Goal: Check status: Check status

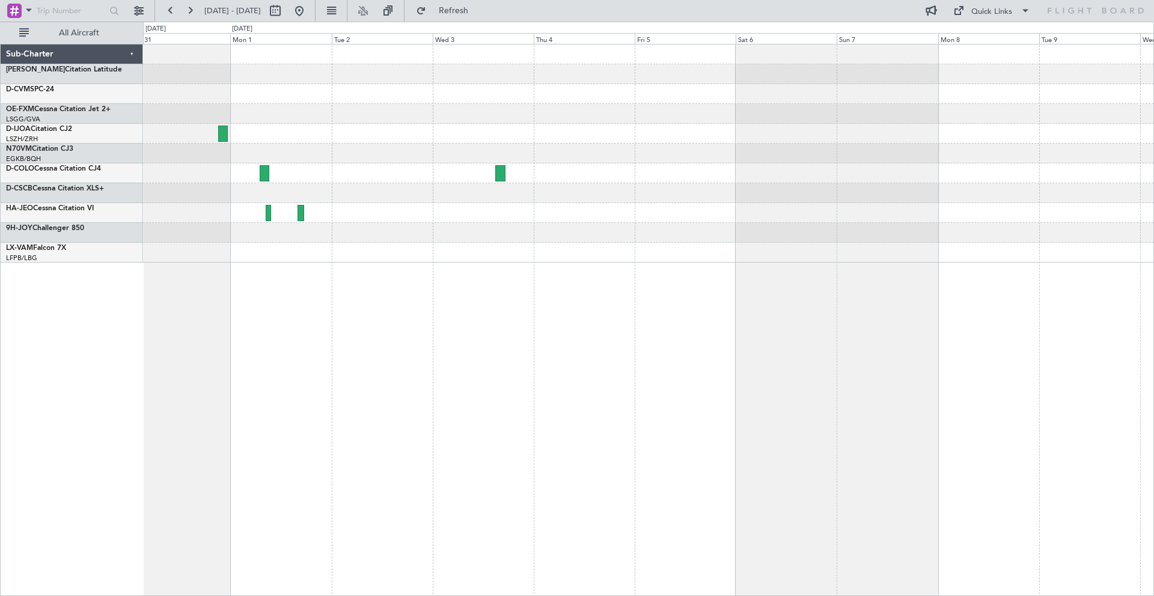
click at [63, 124] on div "Sub-Charter [PERSON_NAME] Citation Latitude D-CVMS PC-24 OE-FXM Cessna Citation…" at bounding box center [577, 309] width 1154 height 574
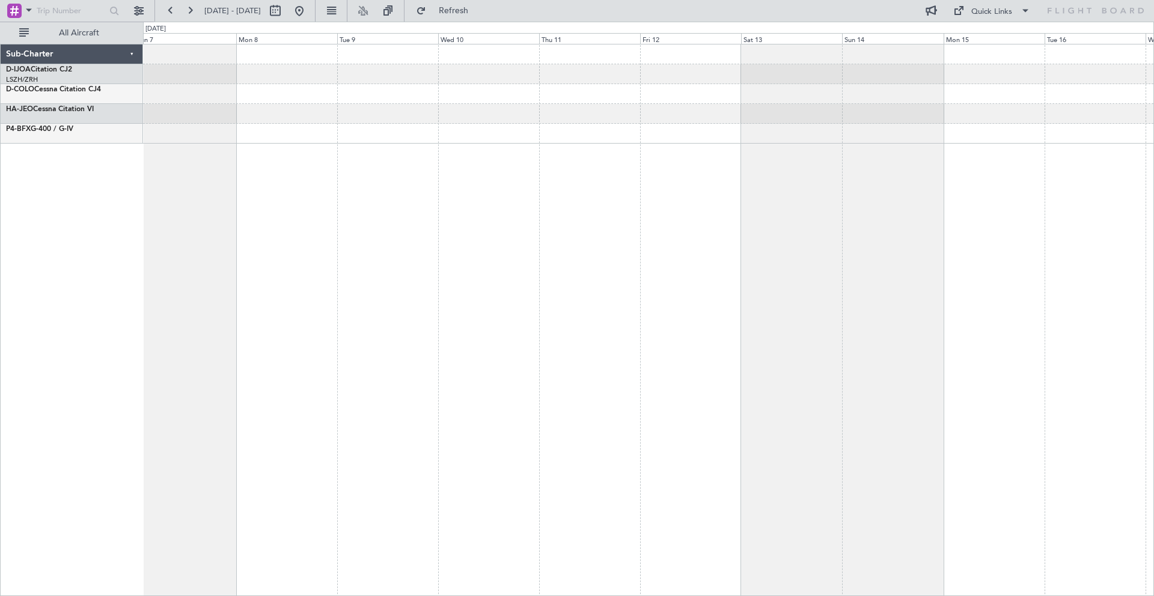
click at [55, 166] on div "Sub-Charter D-IJOA Citation CJ2 LSZH/ZRH [GEOGRAPHIC_DATA] D-COLO Cessna Citati…" at bounding box center [577, 309] width 1154 height 574
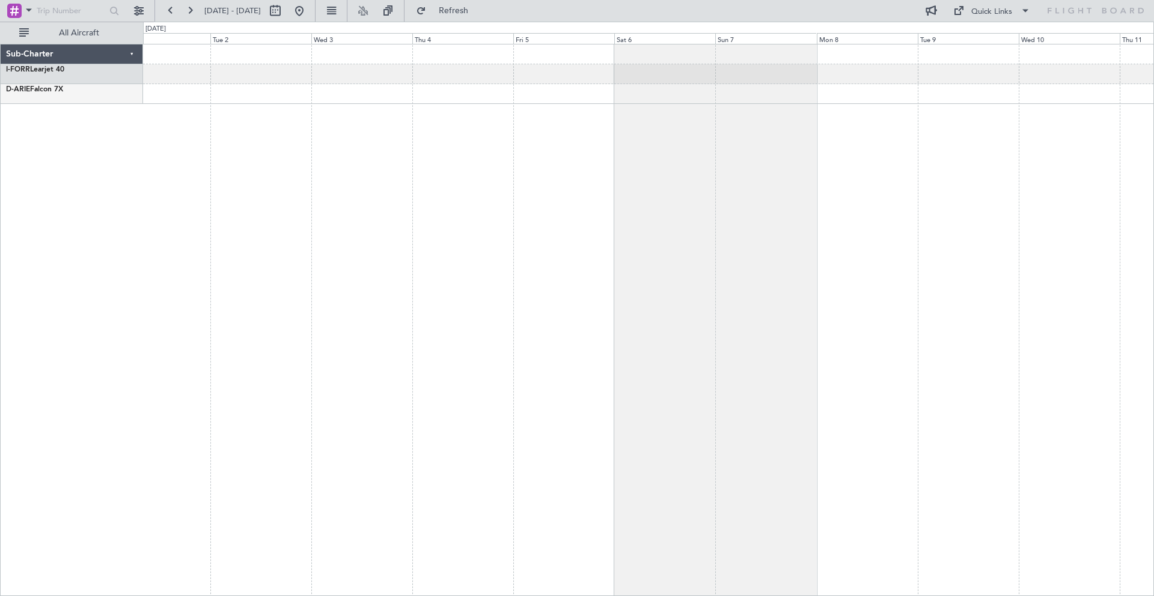
click at [1026, 226] on div at bounding box center [648, 320] width 1011 height 552
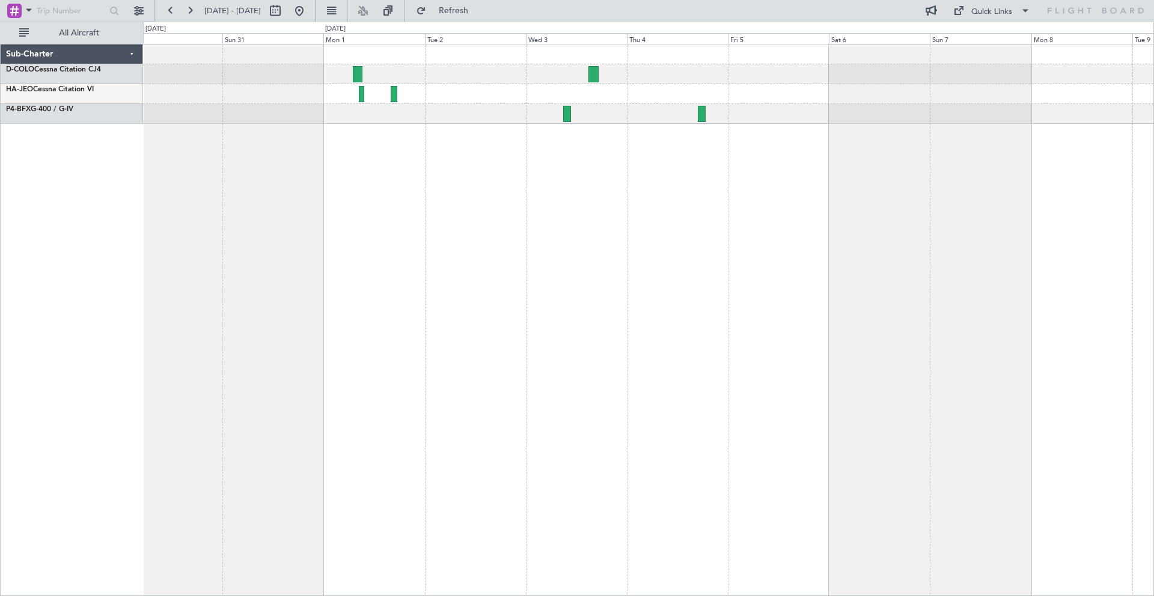
click at [440, 173] on div at bounding box center [648, 320] width 1011 height 552
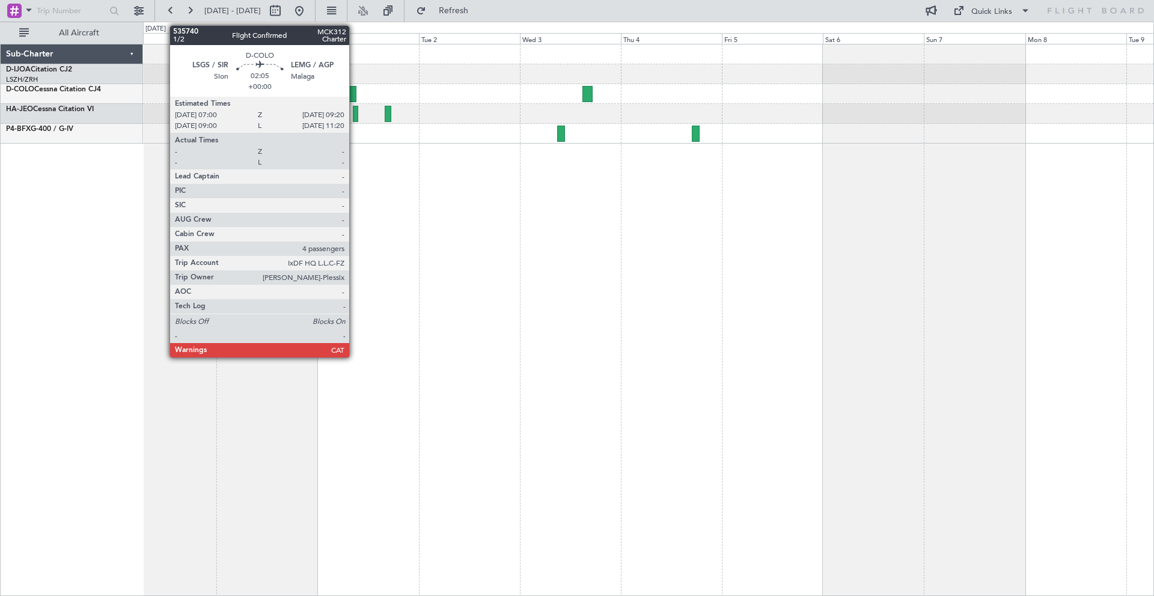
click at [355, 91] on div at bounding box center [352, 94] width 10 height 16
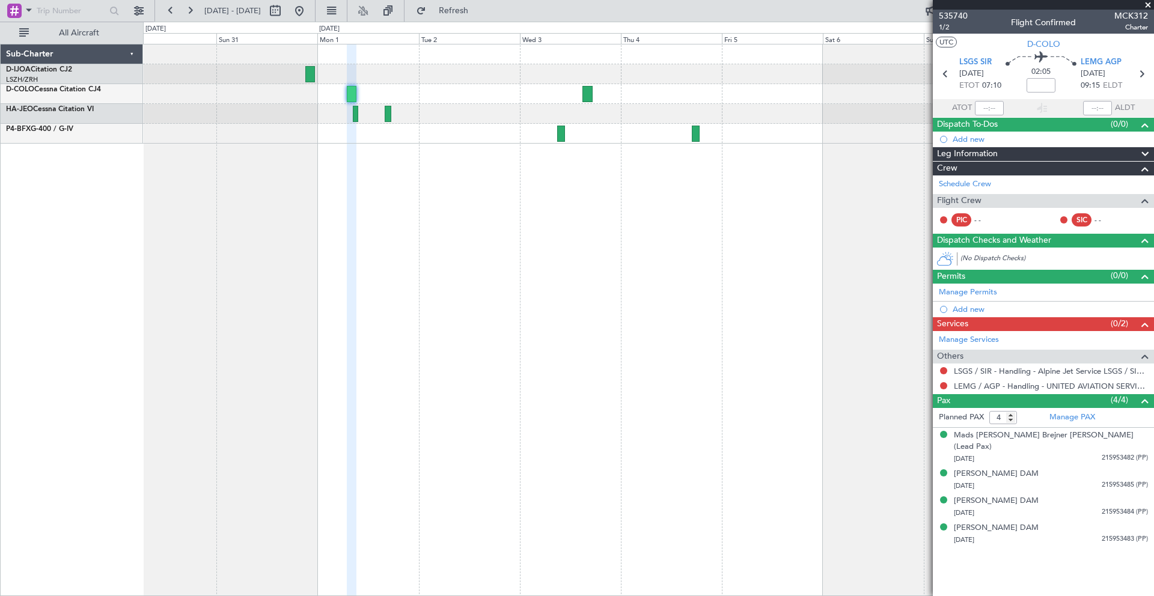
click at [1148, 4] on span at bounding box center [1148, 5] width 12 height 11
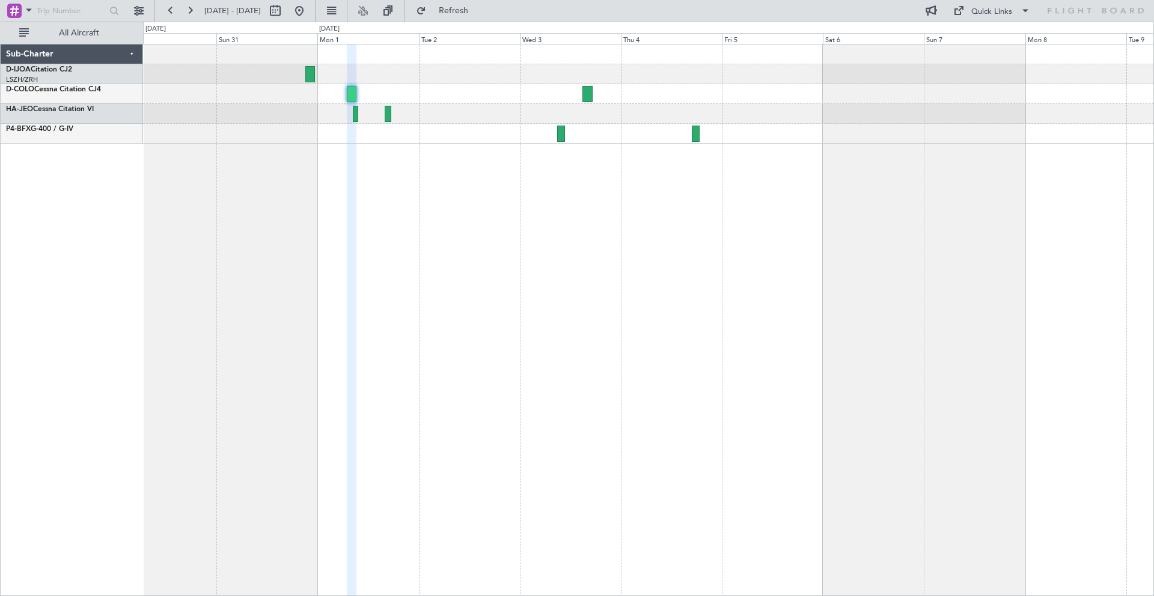
type input "0"
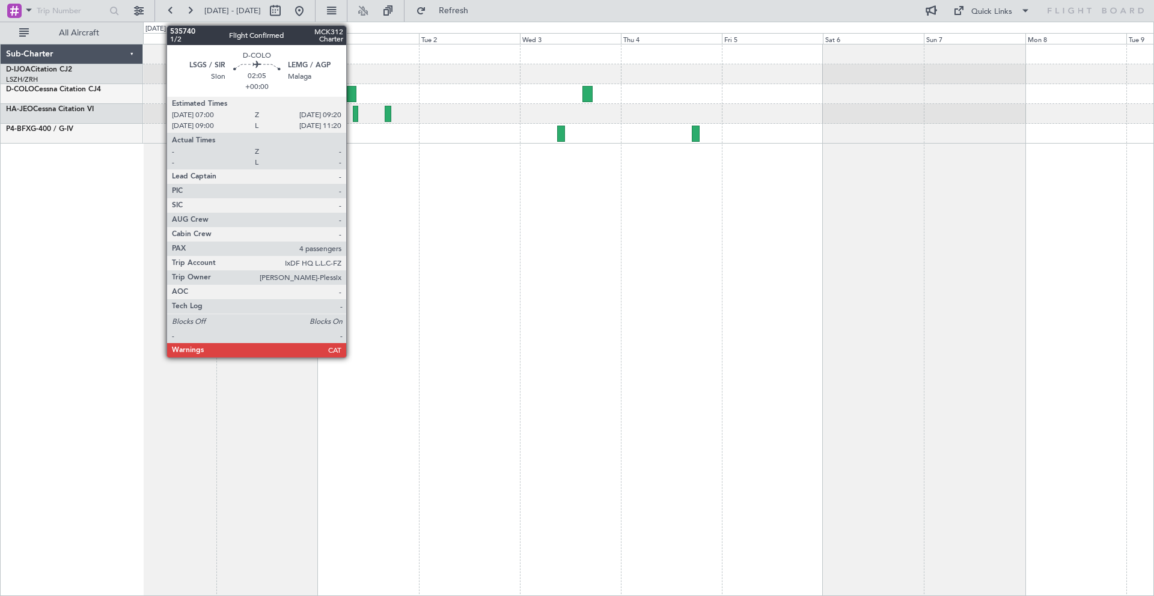
click at [352, 97] on div at bounding box center [352, 94] width 10 height 16
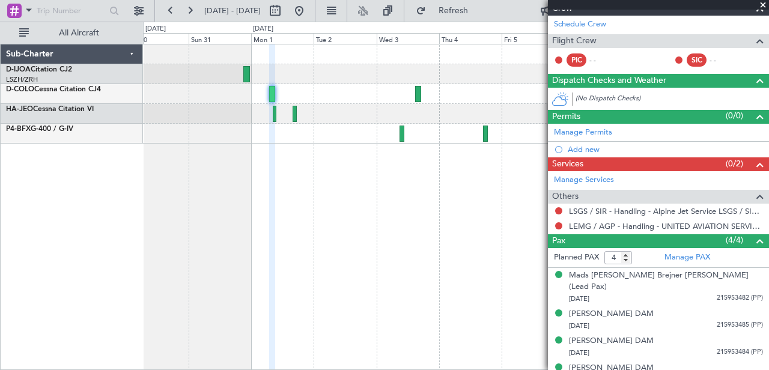
scroll to position [166, 0]
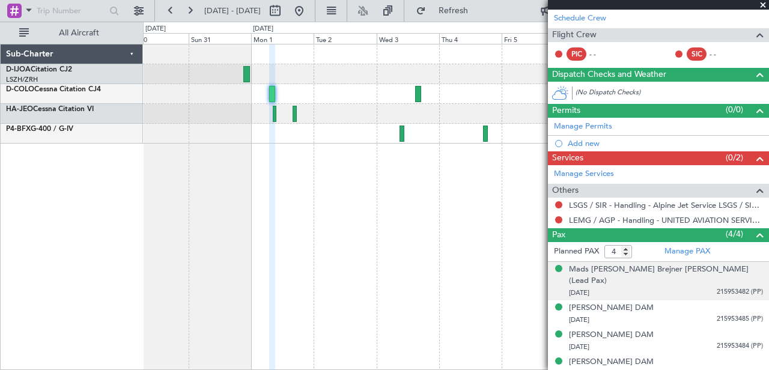
click at [654, 287] on div "[DATE] 215953482 (PP)" at bounding box center [666, 293] width 194 height 12
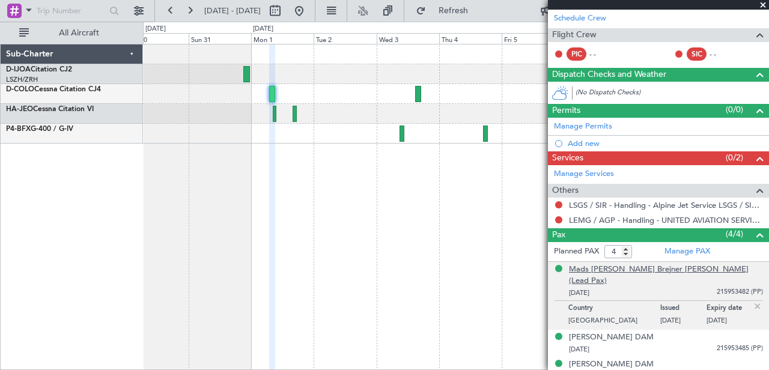
click at [686, 269] on div "Mads [PERSON_NAME] Brejner [PERSON_NAME] (Lead Pax)" at bounding box center [666, 275] width 194 height 23
click at [765, 7] on span at bounding box center [763, 5] width 12 height 11
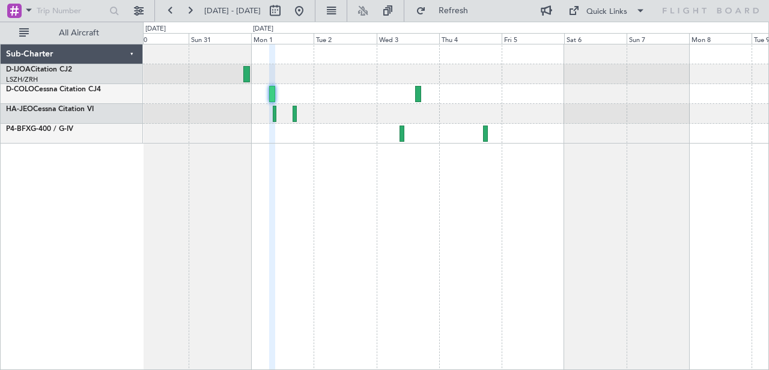
type input "0"
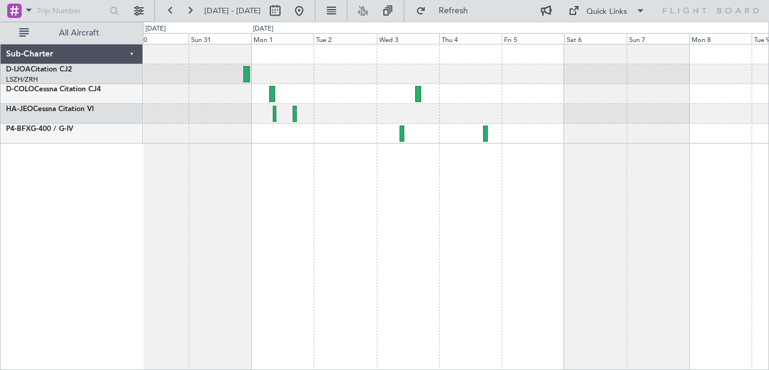
scroll to position [0, 0]
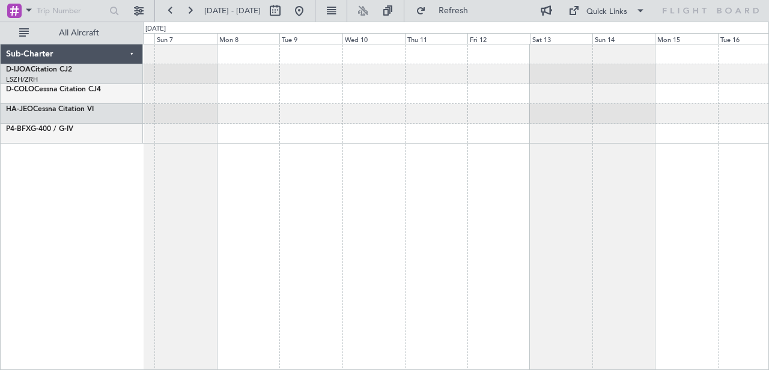
click at [184, 123] on div at bounding box center [455, 93] width 625 height 99
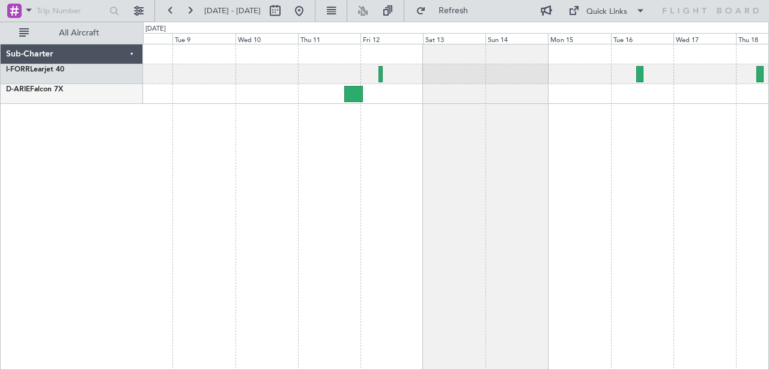
click at [478, 81] on div at bounding box center [455, 74] width 625 height 20
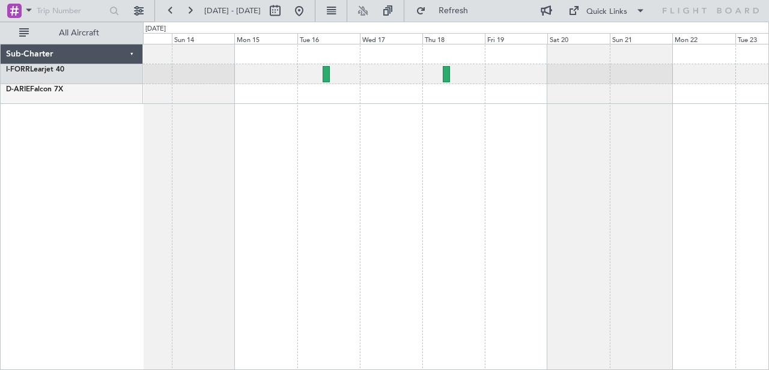
click at [300, 145] on div at bounding box center [456, 207] width 626 height 326
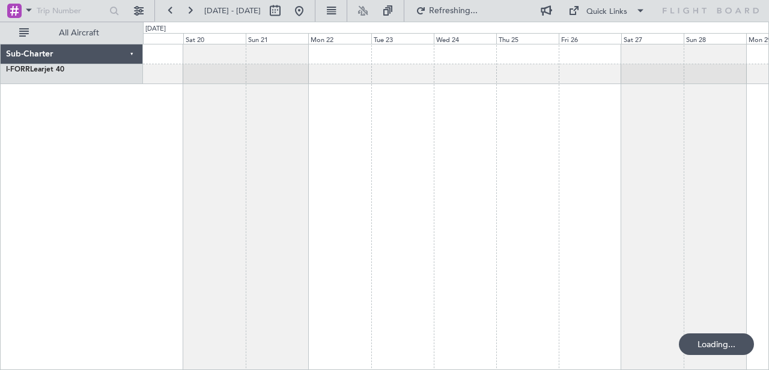
click at [443, 110] on div at bounding box center [456, 207] width 626 height 326
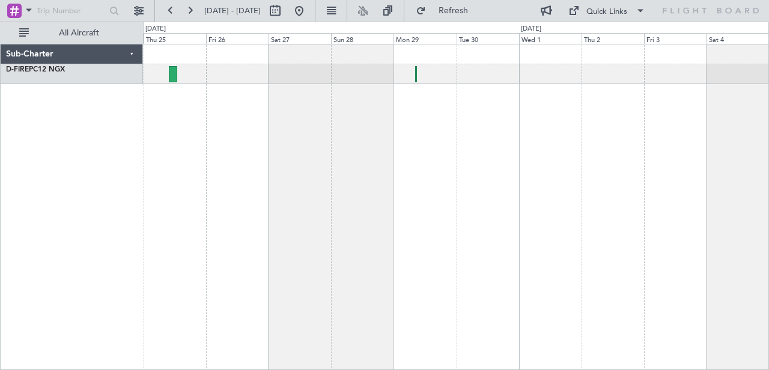
click at [321, 132] on div at bounding box center [456, 207] width 626 height 326
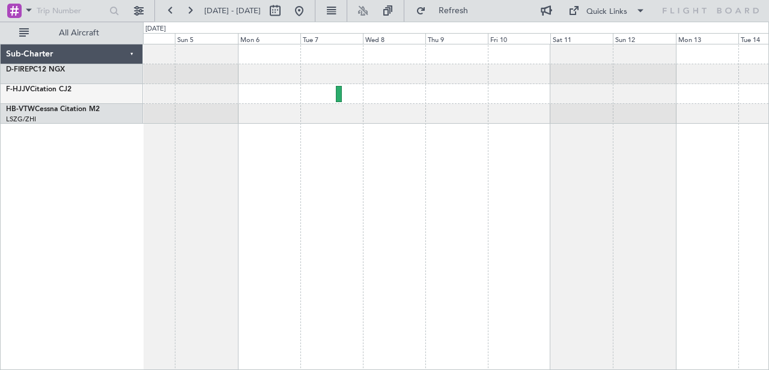
click at [136, 145] on div "Sub-Charter D-FIRE PC12 NGX F-HJJV Citation CJ2 HB-VTW Cessna Citation M2 LSZG/…" at bounding box center [384, 196] width 769 height 349
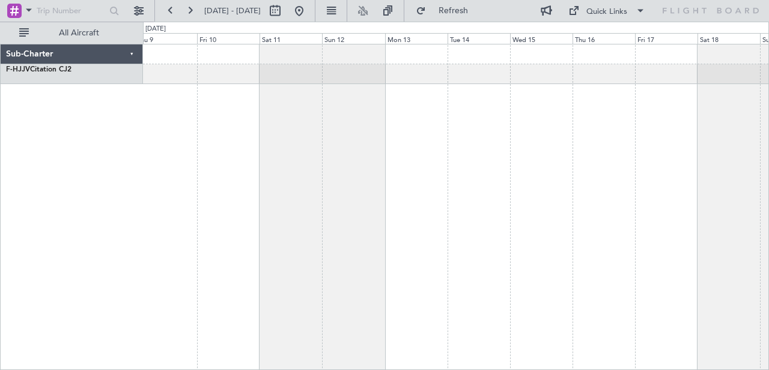
click at [299, 153] on div at bounding box center [456, 207] width 626 height 326
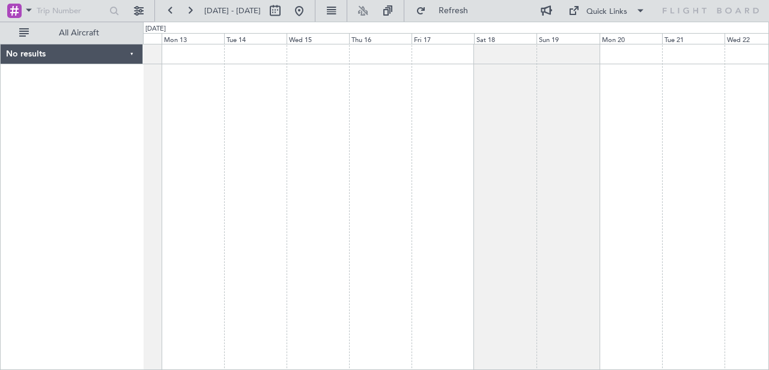
click at [382, 128] on div at bounding box center [456, 207] width 626 height 326
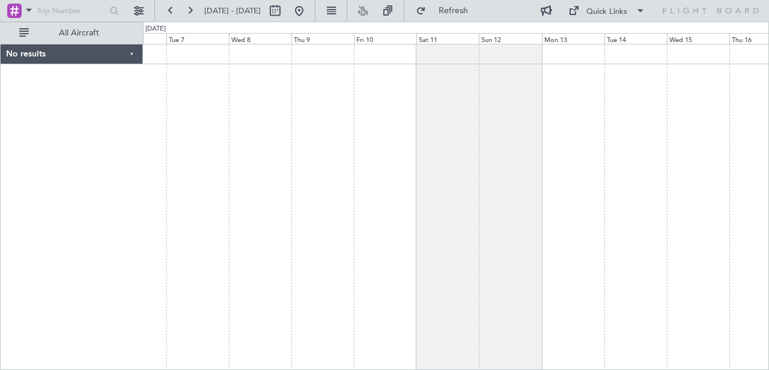
click at [594, 127] on div at bounding box center [456, 207] width 626 height 326
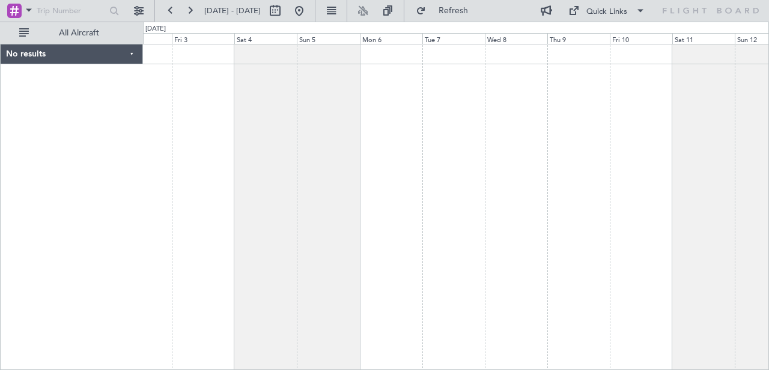
click at [692, 126] on div at bounding box center [456, 207] width 626 height 326
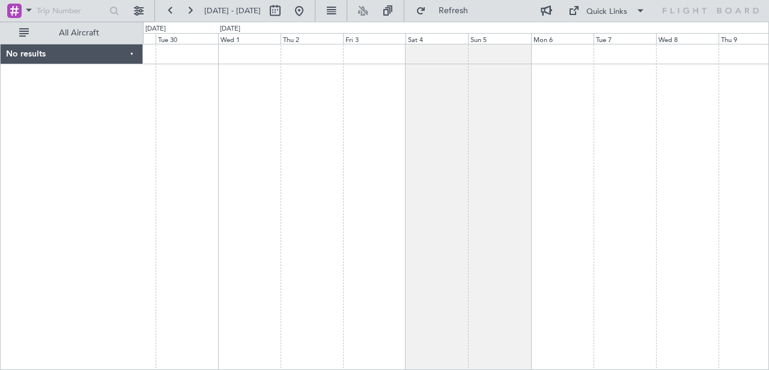
click at [537, 125] on div at bounding box center [456, 207] width 626 height 326
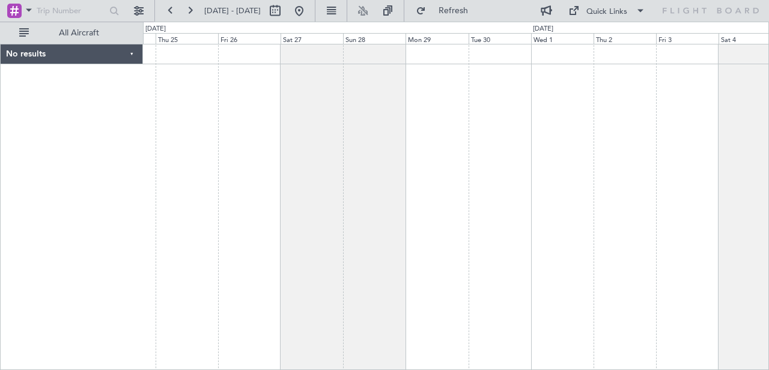
click at [597, 128] on div at bounding box center [456, 207] width 626 height 326
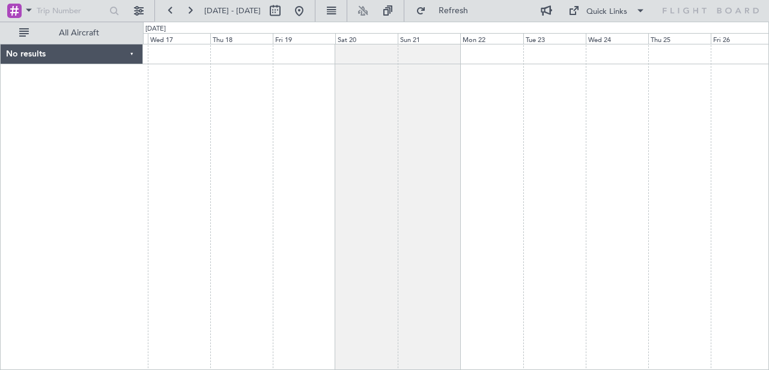
click at [570, 120] on div at bounding box center [456, 207] width 626 height 326
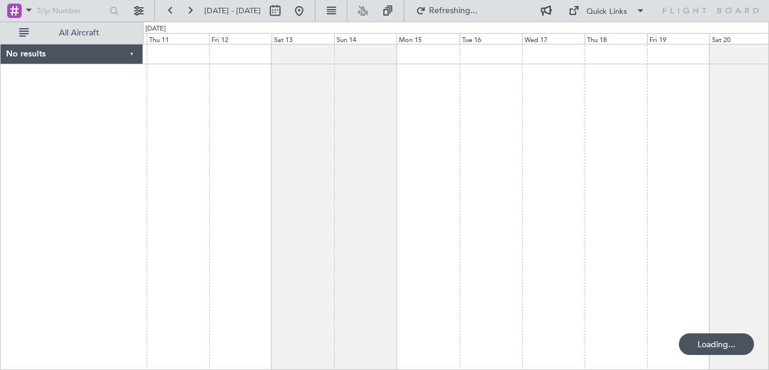
click at [487, 114] on div at bounding box center [456, 207] width 626 height 326
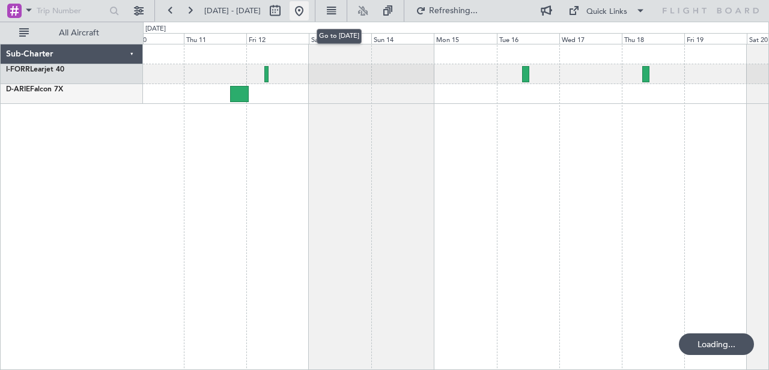
click at [309, 11] on button at bounding box center [299, 10] width 19 height 19
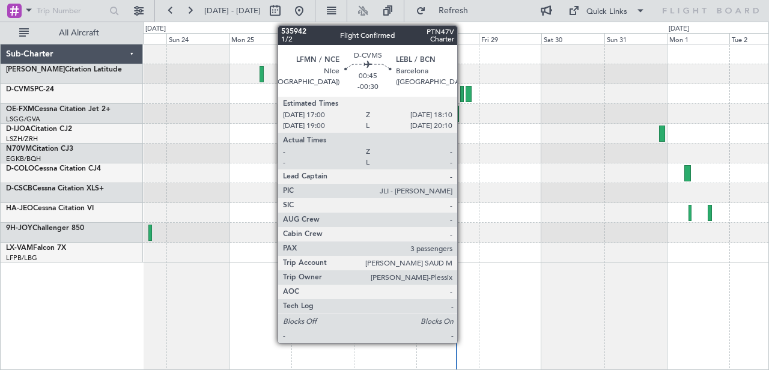
click at [463, 96] on div at bounding box center [462, 94] width 4 height 16
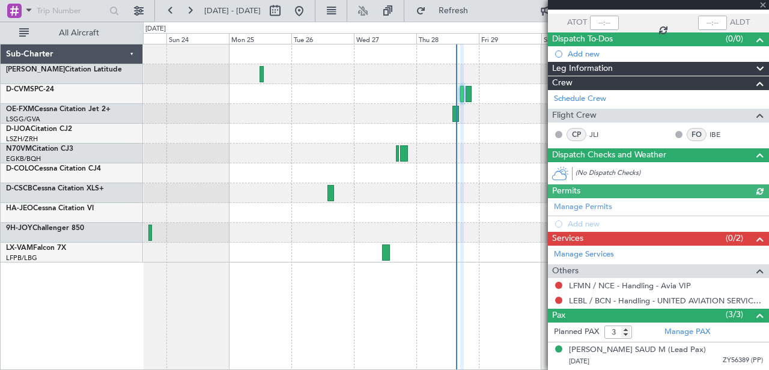
scroll to position [139, 0]
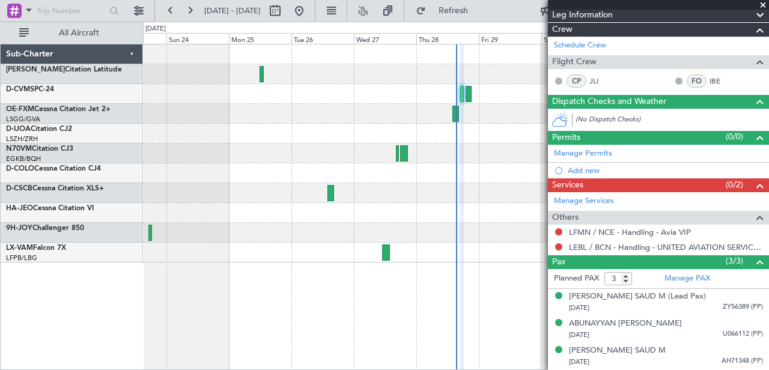
click at [762, 7] on span at bounding box center [763, 5] width 12 height 11
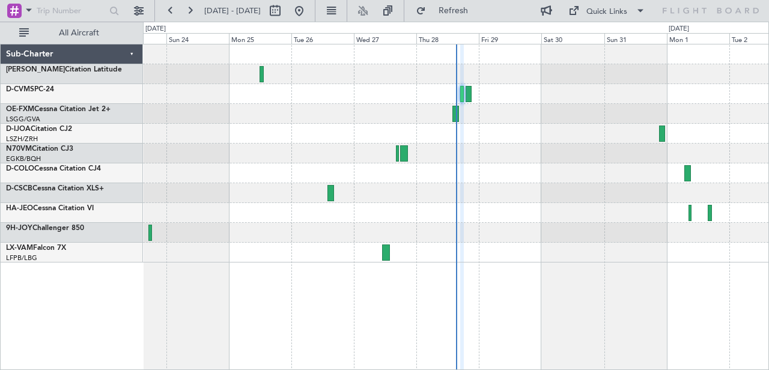
type input "0"
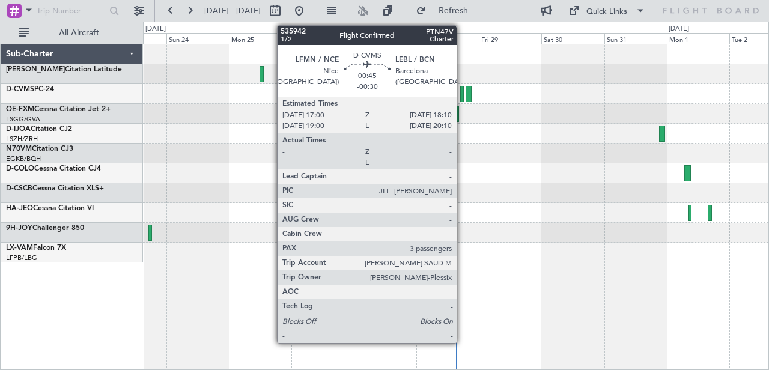
click at [462, 96] on div at bounding box center [462, 94] width 4 height 16
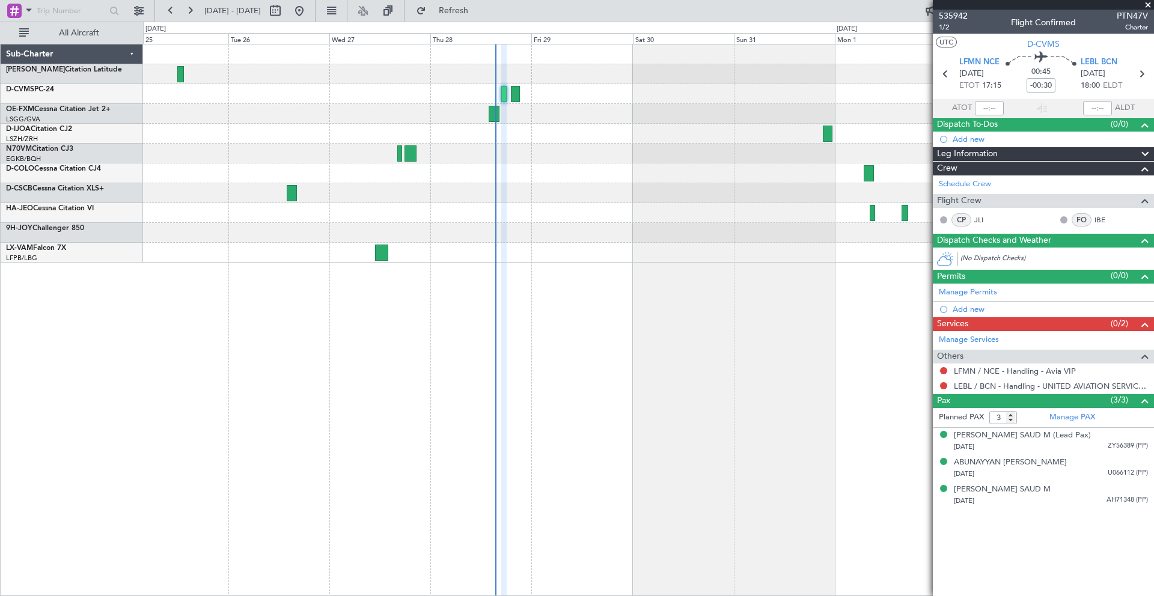
click at [598, 126] on div at bounding box center [648, 153] width 1010 height 218
click at [1149, 5] on span at bounding box center [1148, 5] width 12 height 11
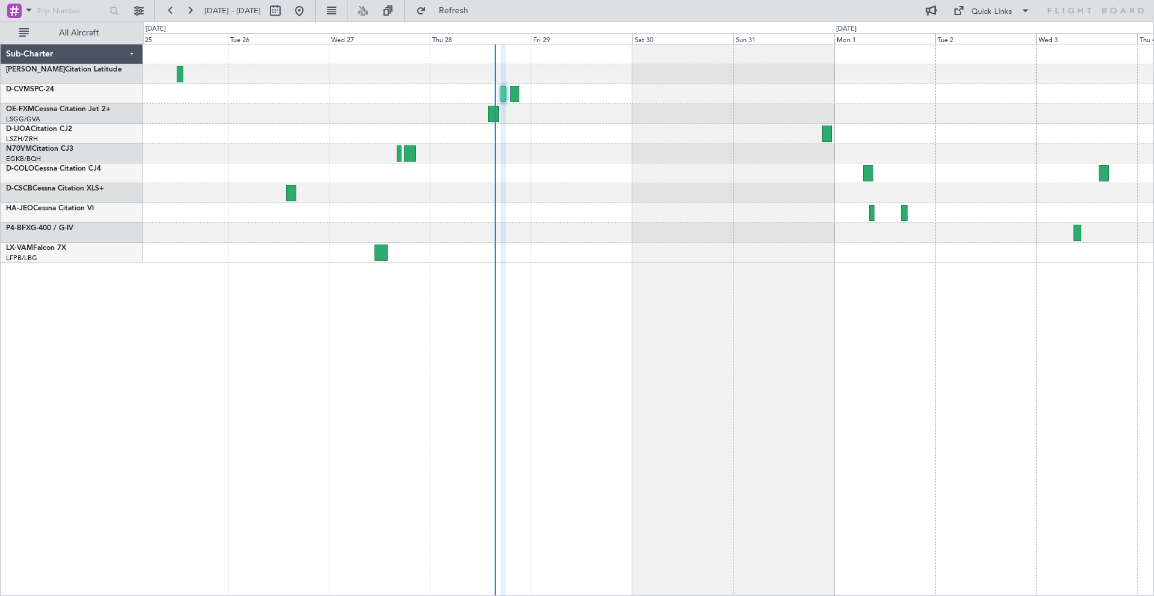
type input "0"
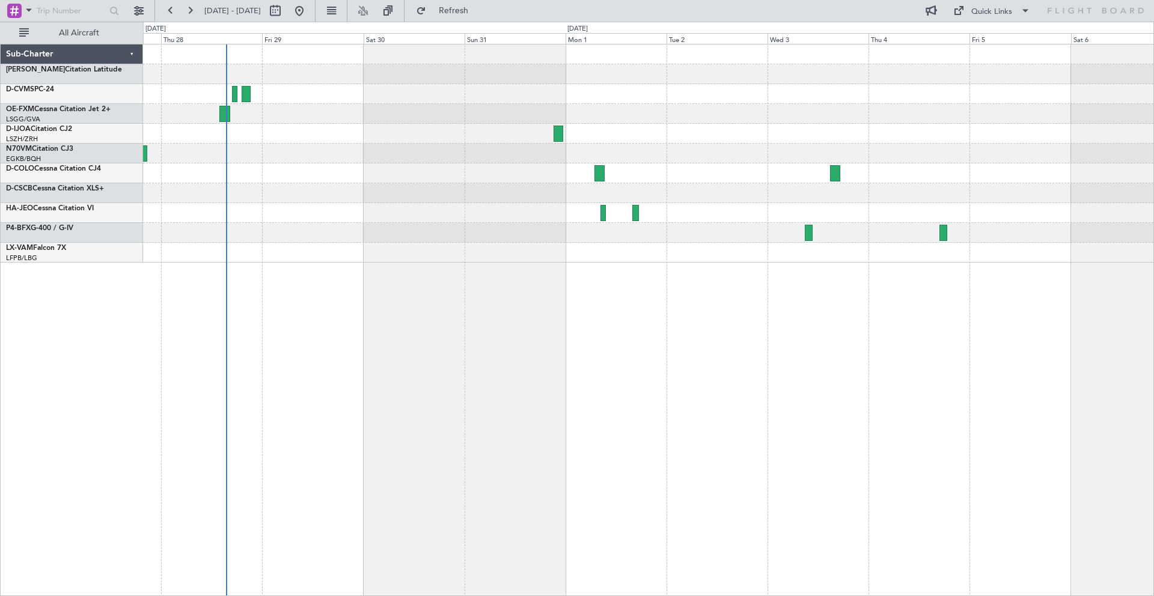
click at [633, 136] on div at bounding box center [648, 134] width 1010 height 20
